Goal: Check status

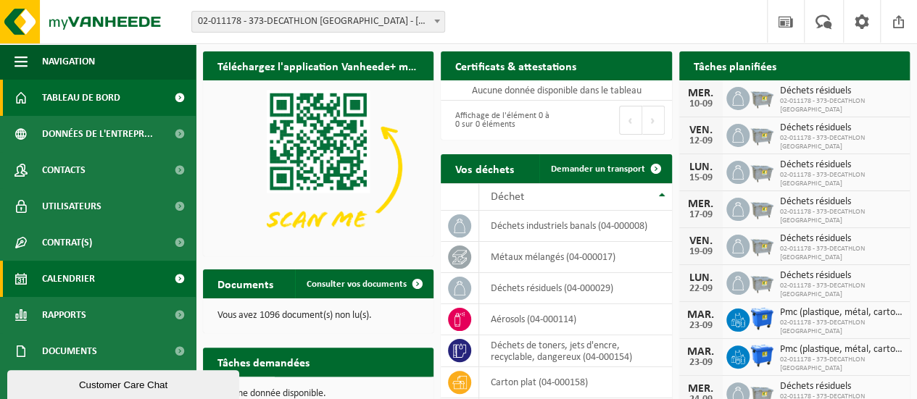
click at [65, 279] on span "Calendrier" at bounding box center [68, 279] width 53 height 36
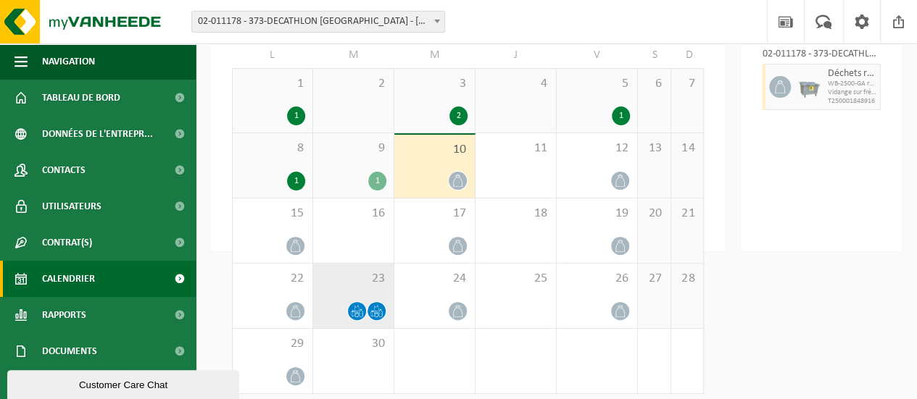
scroll to position [149, 0]
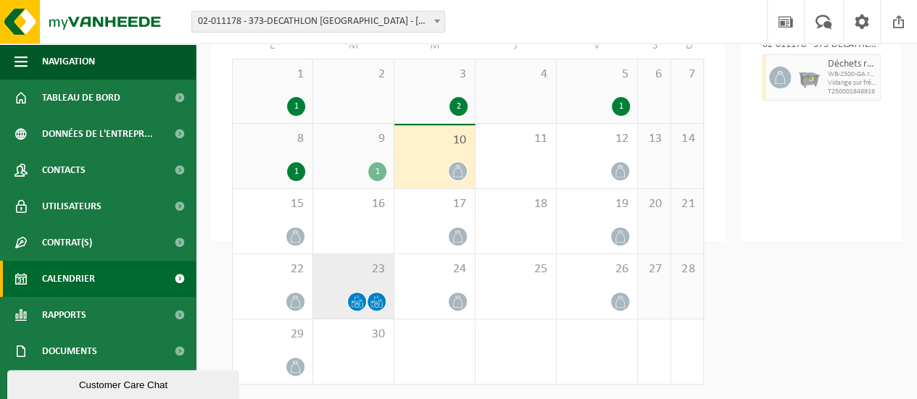
click at [367, 308] on div at bounding box center [353, 302] width 66 height 20
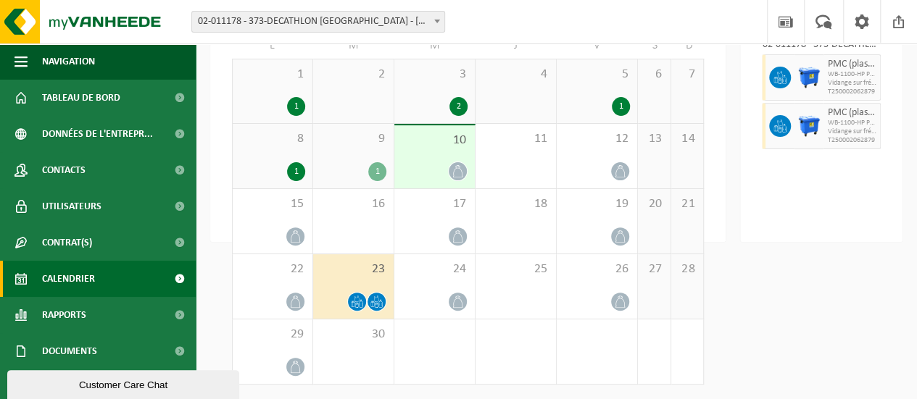
scroll to position [0, 0]
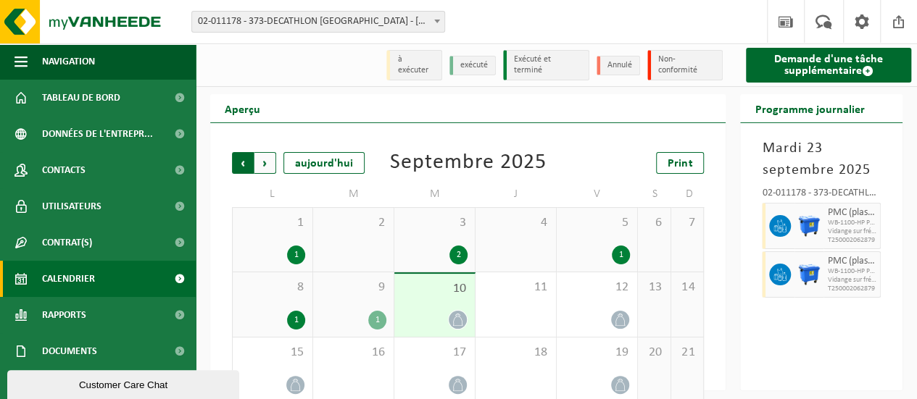
click at [261, 162] on span "Suivant" at bounding box center [265, 163] width 22 height 22
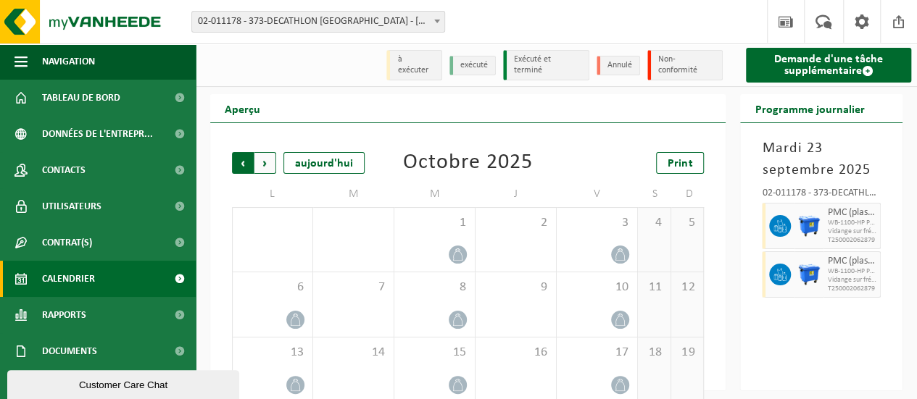
click at [260, 167] on span "Suivant" at bounding box center [265, 163] width 22 height 22
click at [260, 154] on span "Suivant" at bounding box center [265, 163] width 22 height 22
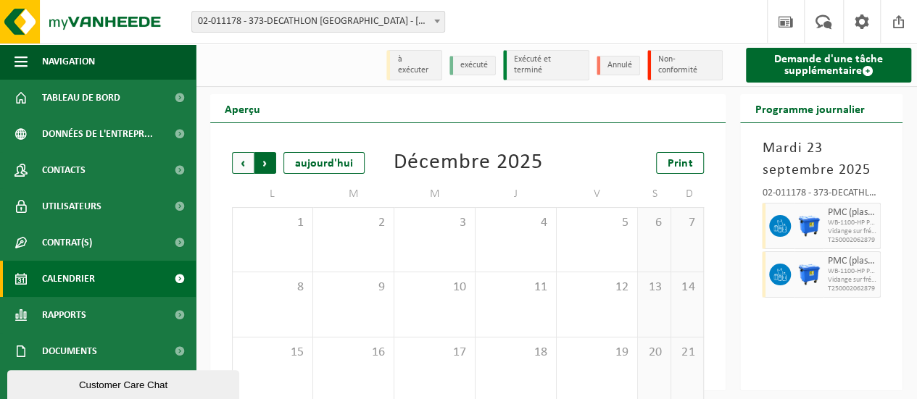
click at [237, 163] on span "Précédent" at bounding box center [243, 163] width 22 height 22
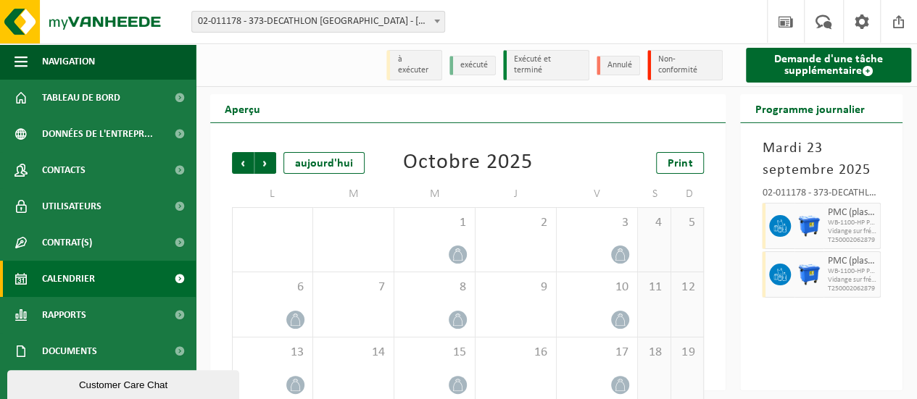
click at [237, 163] on span "Précédent" at bounding box center [243, 163] width 22 height 22
